Goal: Task Accomplishment & Management: Manage account settings

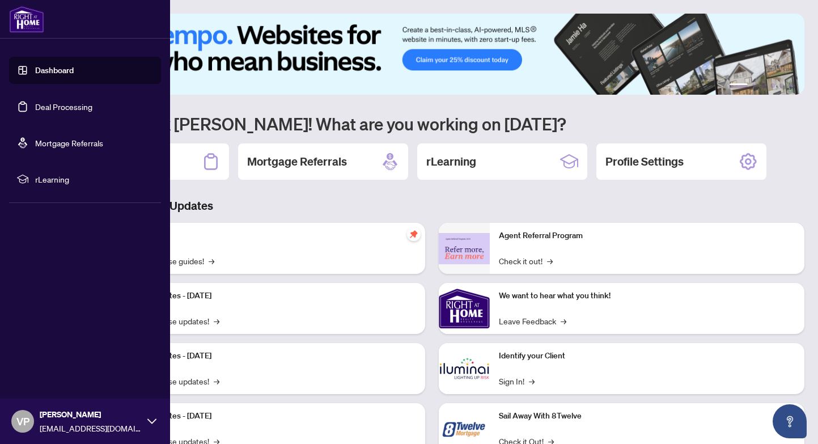
click at [50, 112] on link "Deal Processing" at bounding box center [63, 106] width 57 height 10
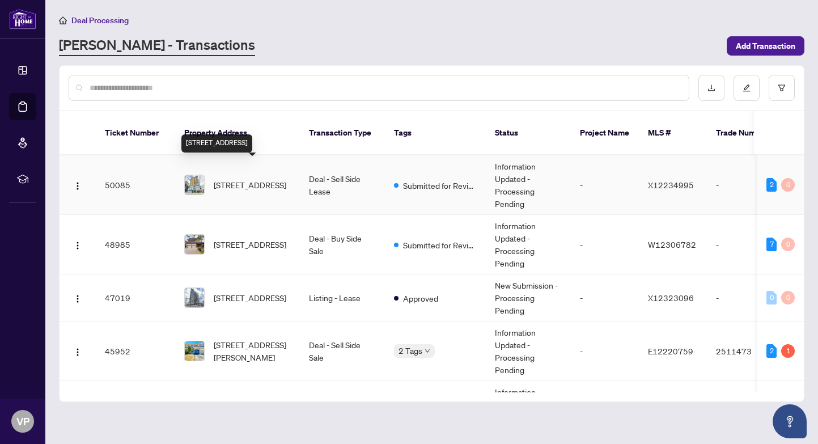
click at [270, 179] on span "[STREET_ADDRESS]" at bounding box center [250, 185] width 73 height 12
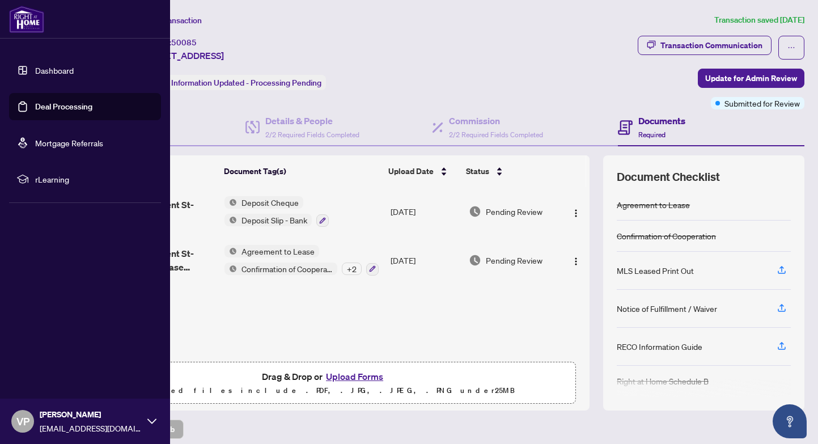
click at [67, 108] on link "Deal Processing" at bounding box center [63, 106] width 57 height 10
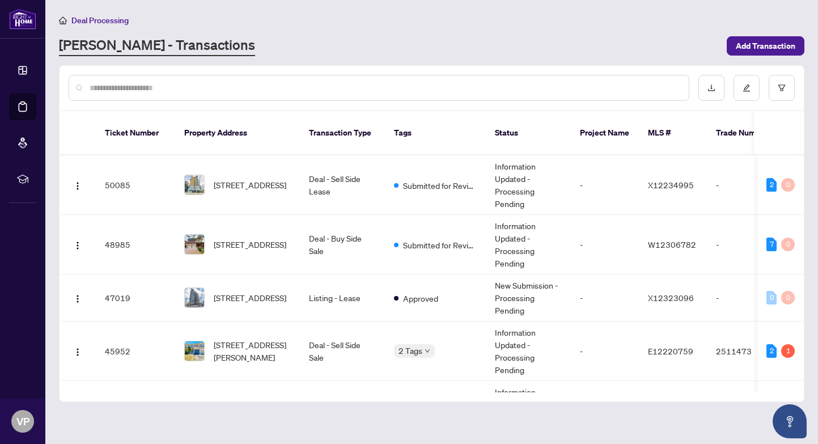
click at [314, 19] on div "Deal Processing" at bounding box center [431, 20] width 745 height 13
click at [268, 179] on span "[STREET_ADDRESS]" at bounding box center [250, 185] width 73 height 12
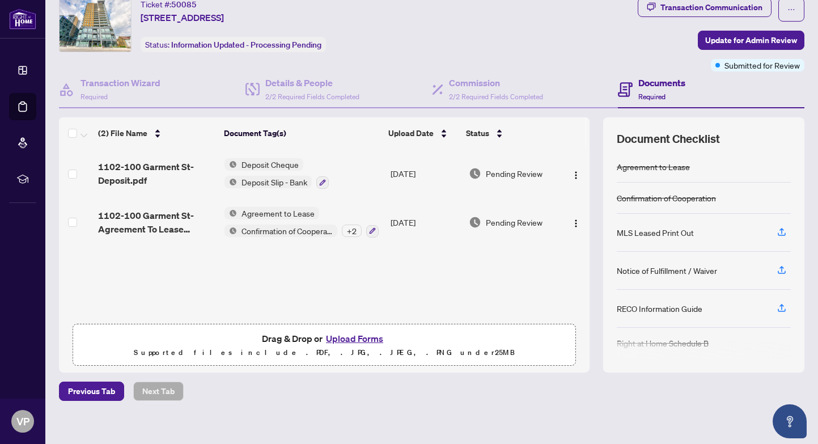
scroll to position [47, 0]
